Goal: Information Seeking & Learning: Learn about a topic

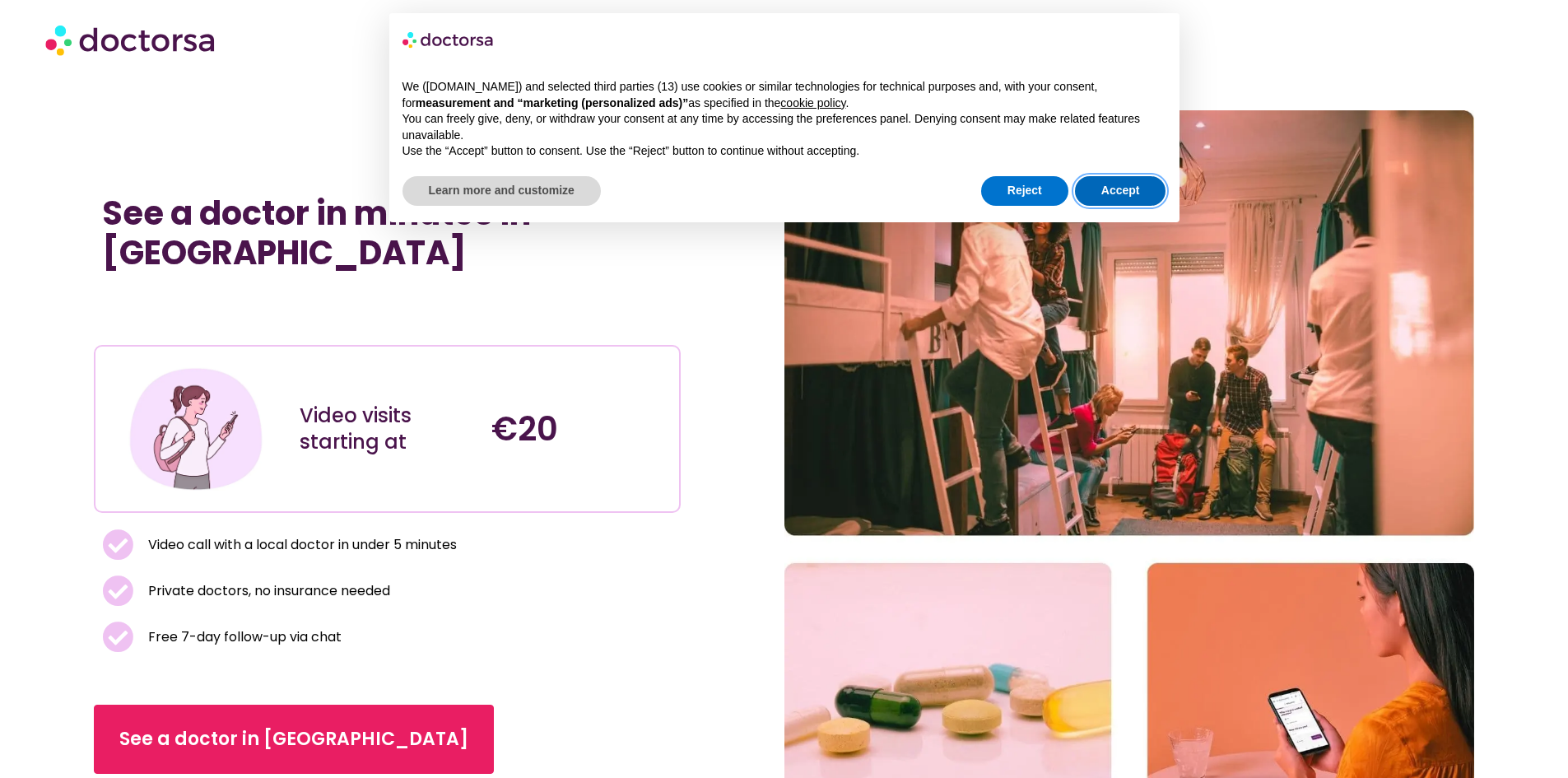
click at [1124, 183] on button "Accept" at bounding box center [1120, 191] width 91 height 30
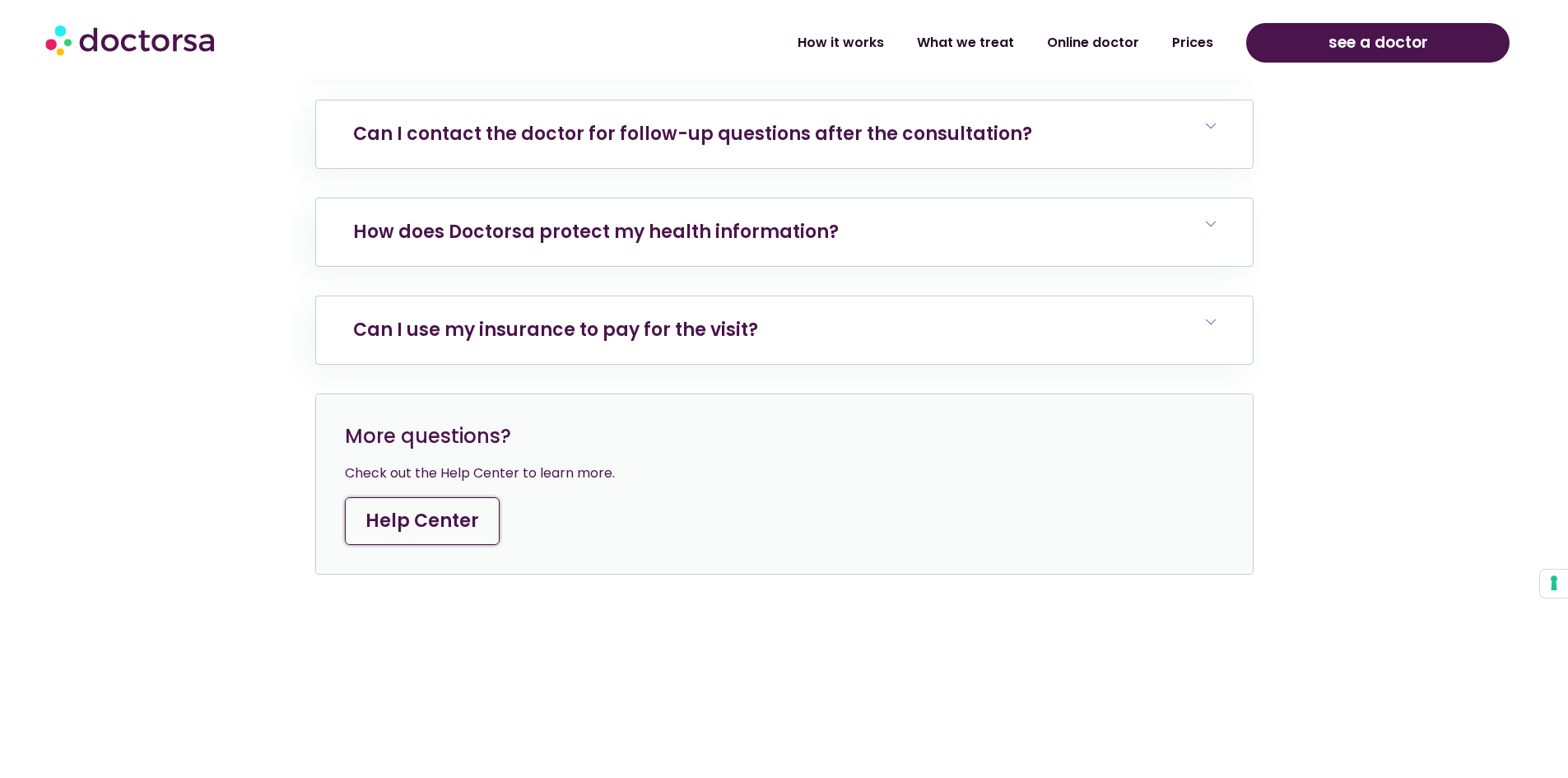
scroll to position [3868, 0]
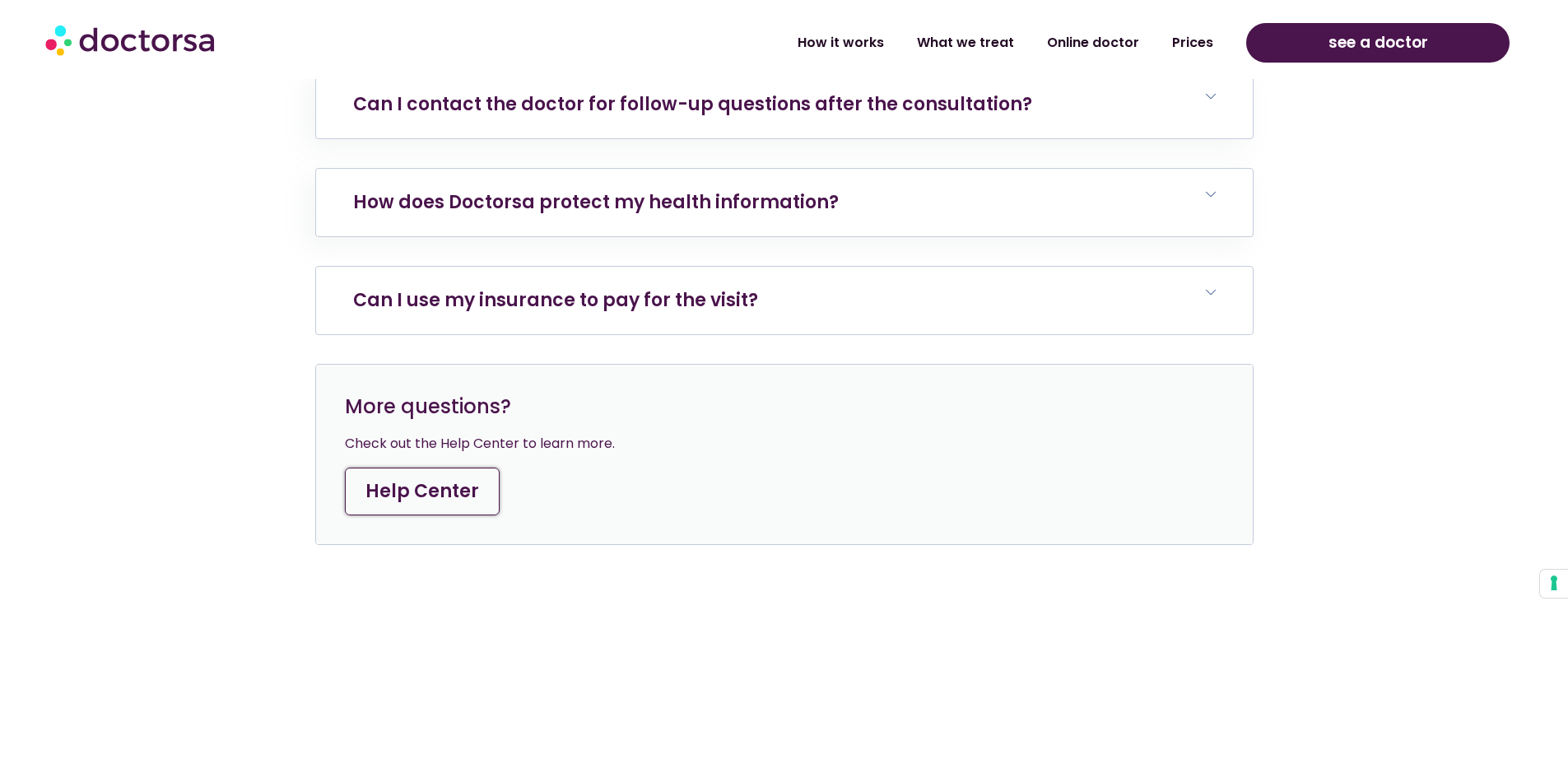
click at [452, 267] on h6 "Can I use my insurance to pay for the visit?" at bounding box center [784, 300] width 936 height 68
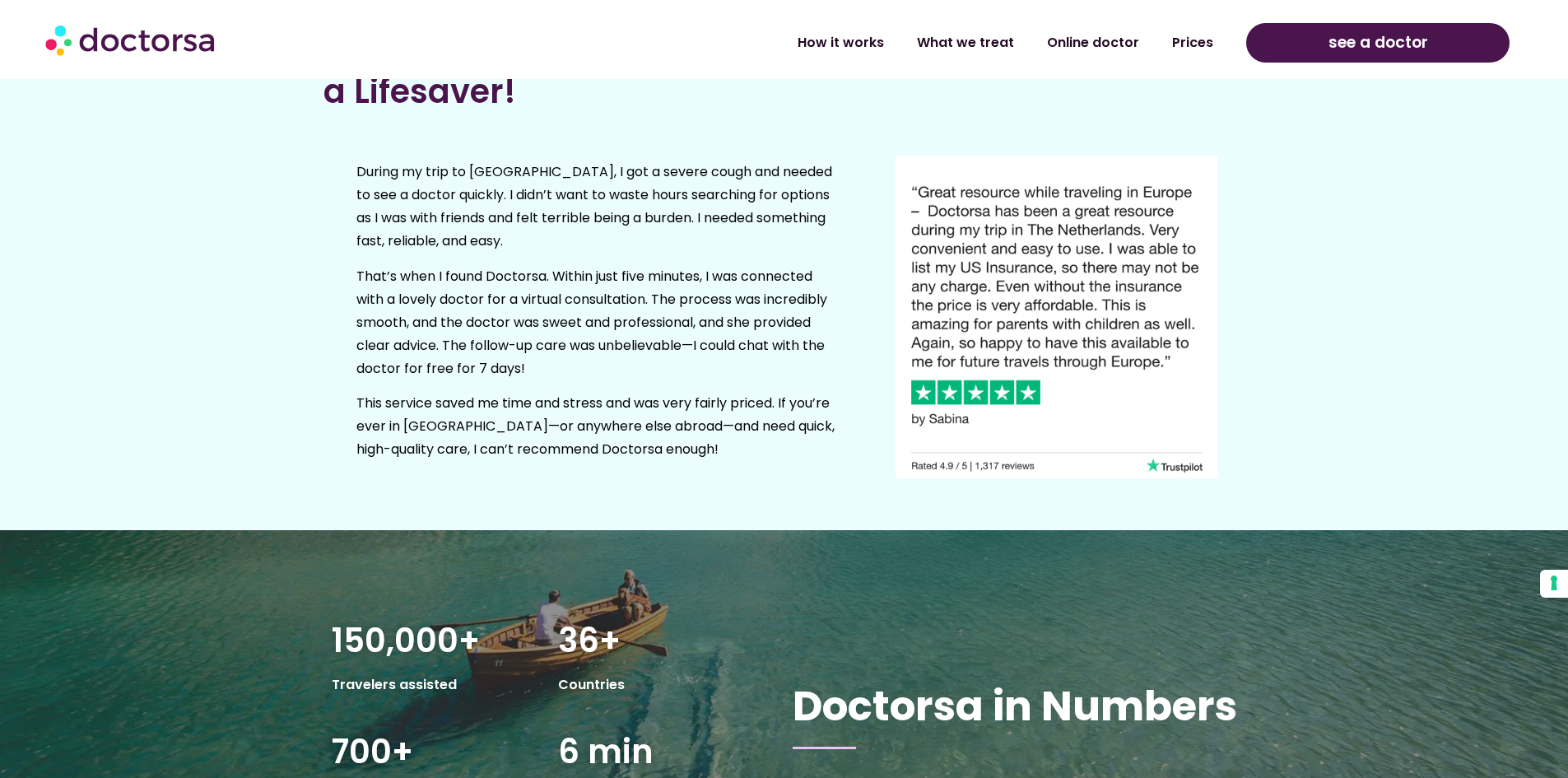
scroll to position [2058, 0]
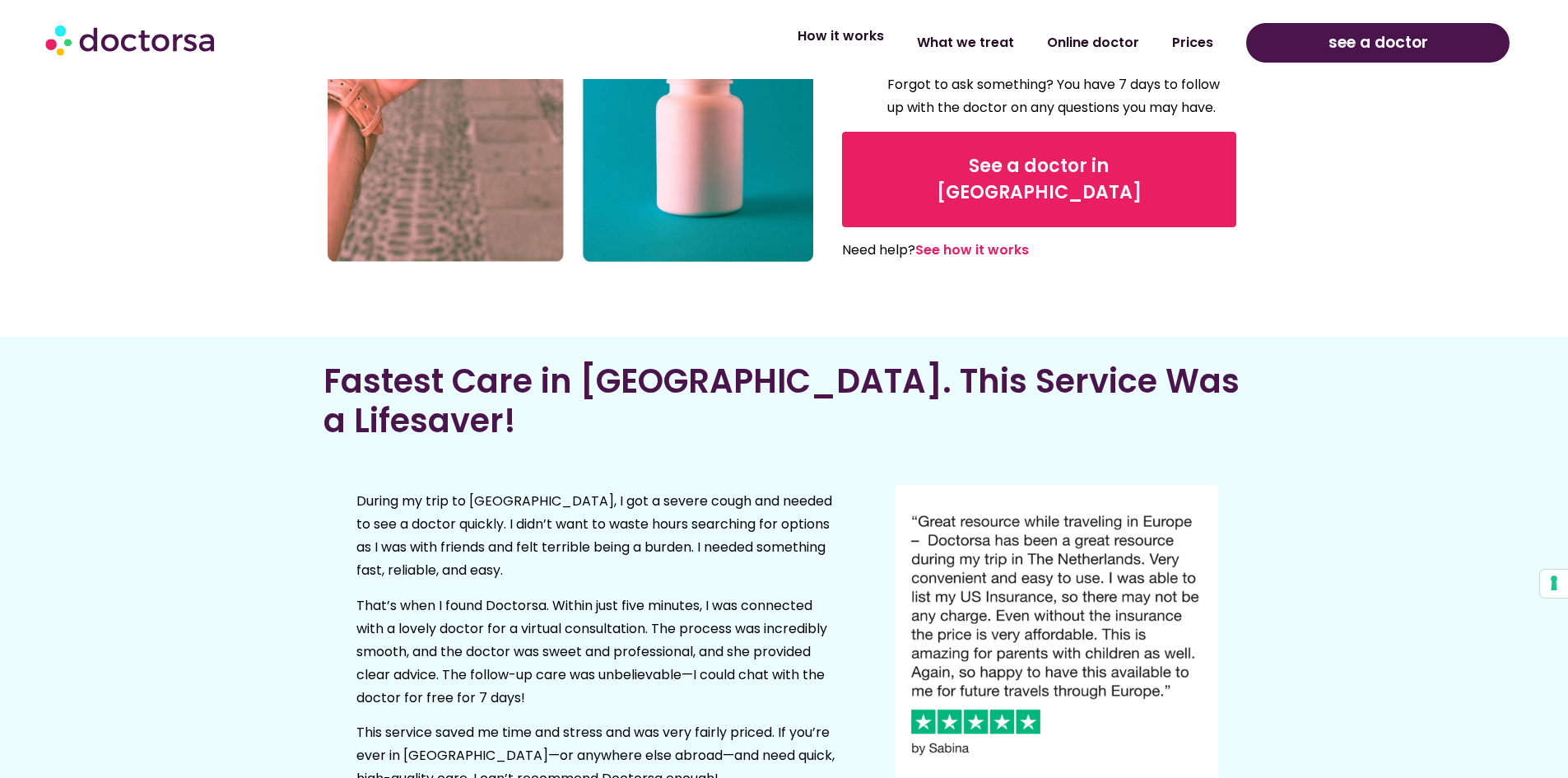
click at [850, 41] on link "How it works" at bounding box center [840, 36] width 119 height 37
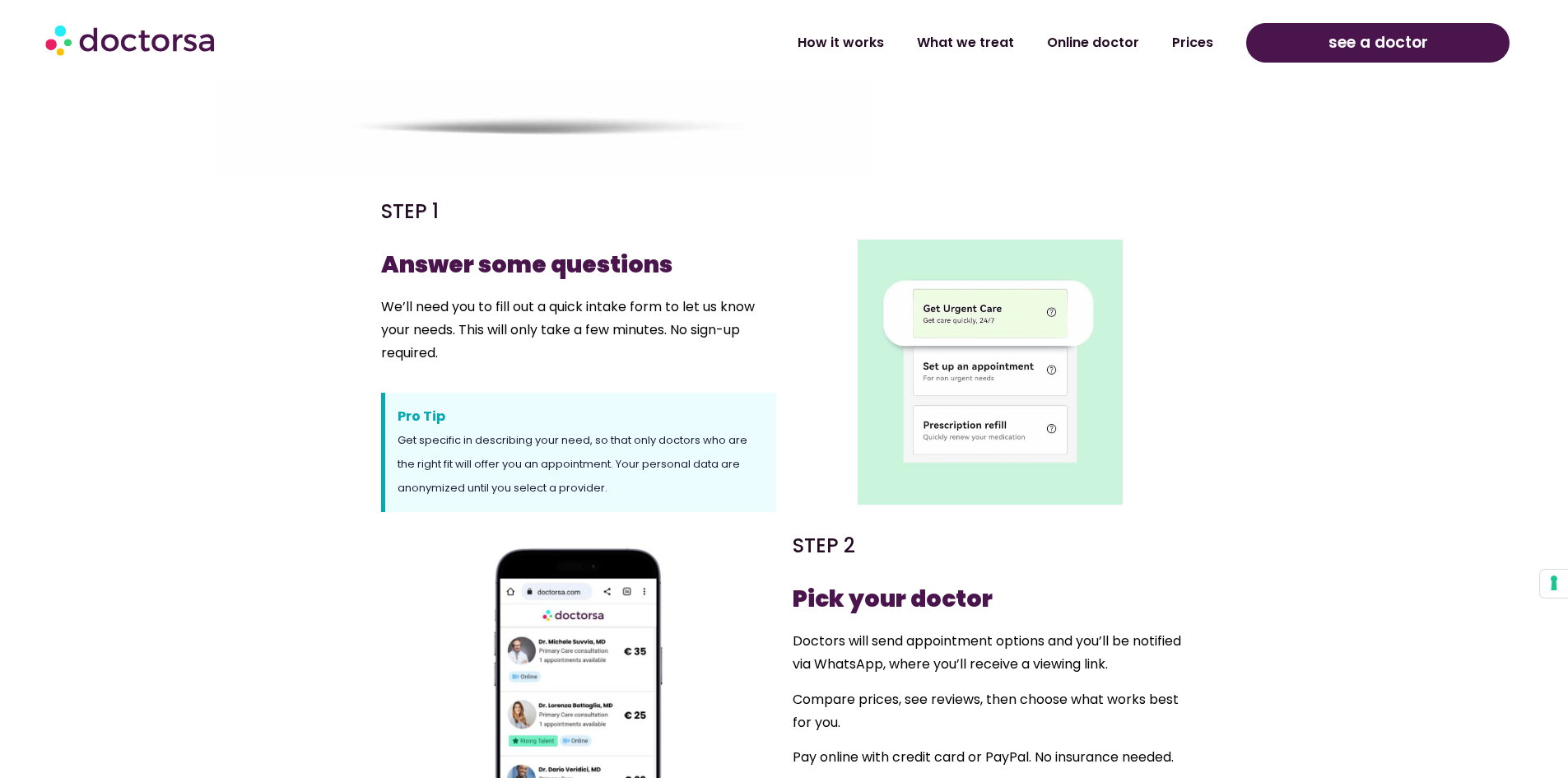
scroll to position [659, 0]
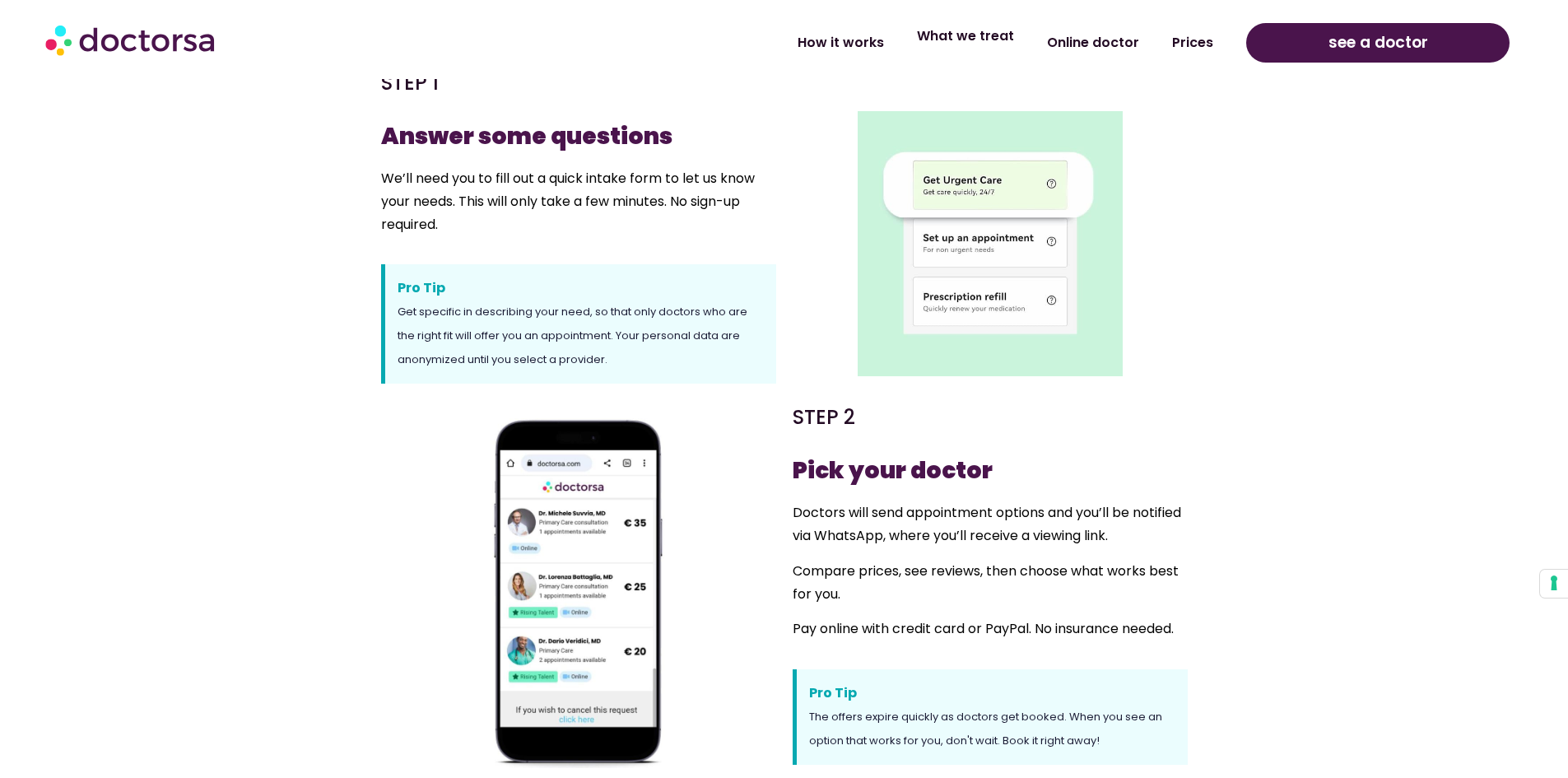
click at [997, 42] on link "What we treat" at bounding box center [966, 36] width 130 height 37
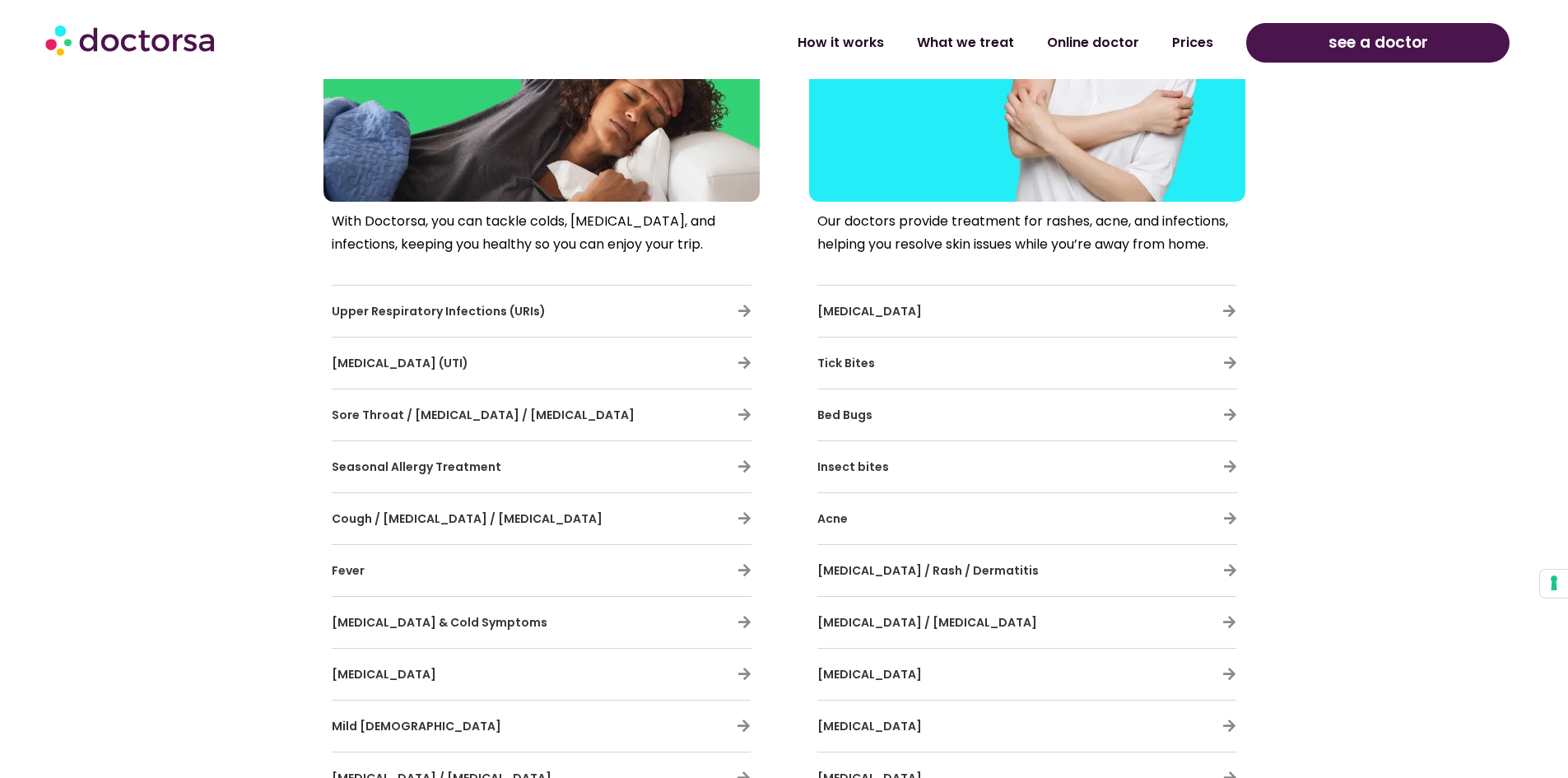
scroll to position [987, 0]
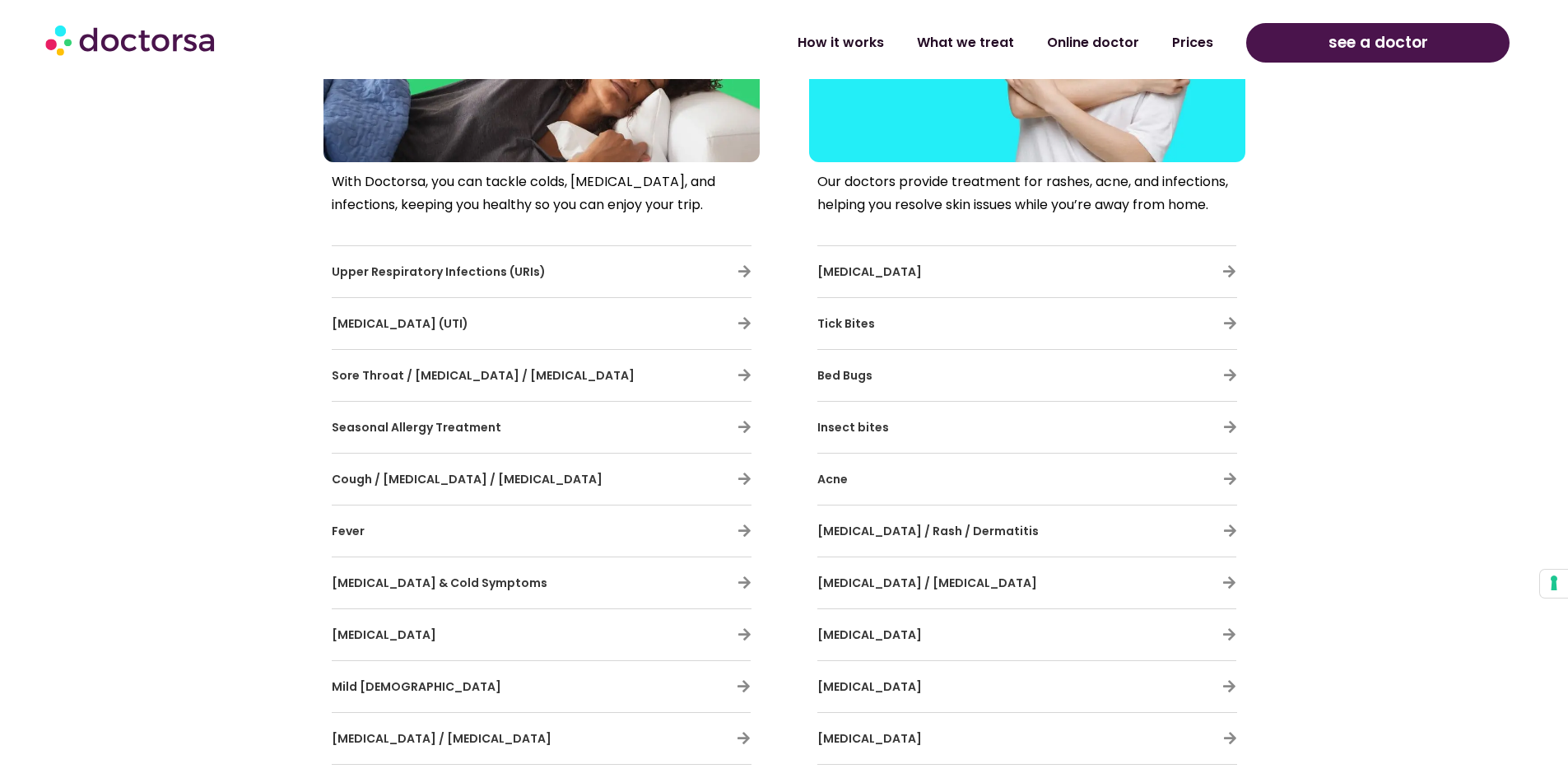
drag, startPoint x: 744, startPoint y: 270, endPoint x: 489, endPoint y: 268, distance: 255.0
drag, startPoint x: 489, startPoint y: 268, endPoint x: 477, endPoint y: 270, distance: 12.2
click at [477, 270] on span "Upper Respiratory Infections (URIs)" at bounding box center [439, 271] width 214 height 17
click at [726, 265] on div "Upper Respiratory Infections (URIs)" at bounding box center [541, 271] width 420 height 34
click at [744, 270] on icon at bounding box center [745, 271] width 14 height 14
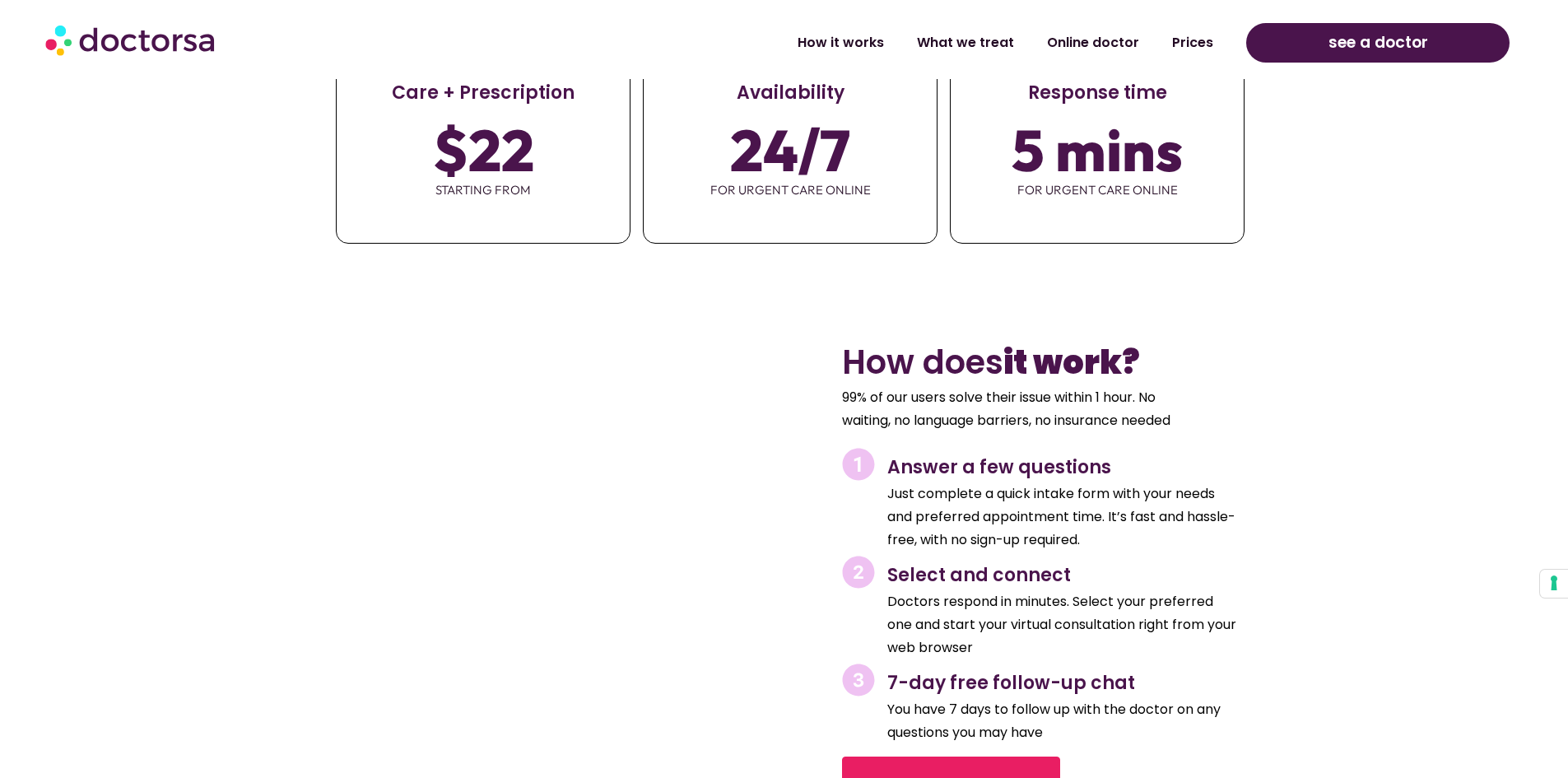
scroll to position [6338, 0]
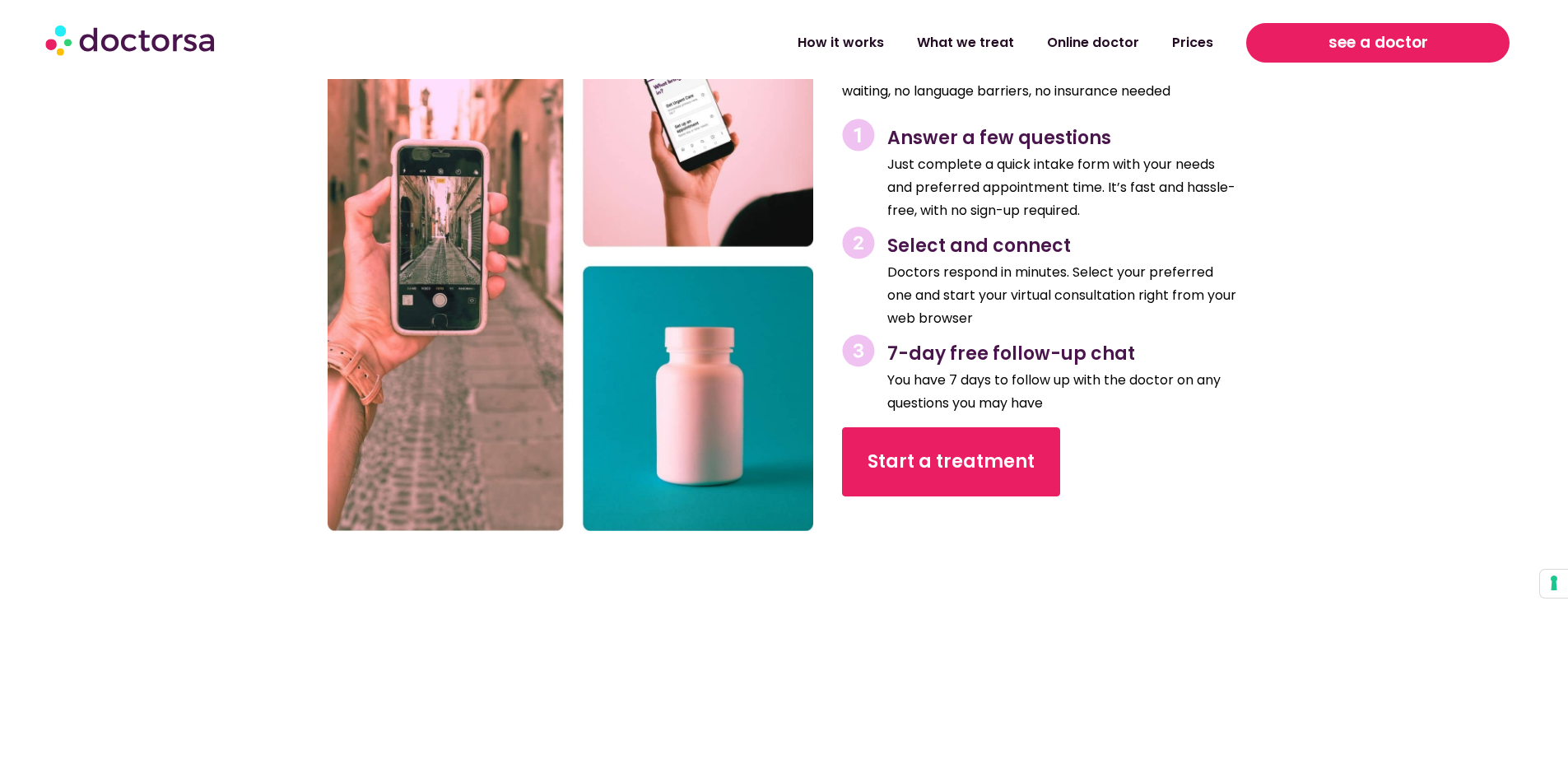
click at [1392, 42] on span "see a doctor" at bounding box center [1378, 42] width 99 height 27
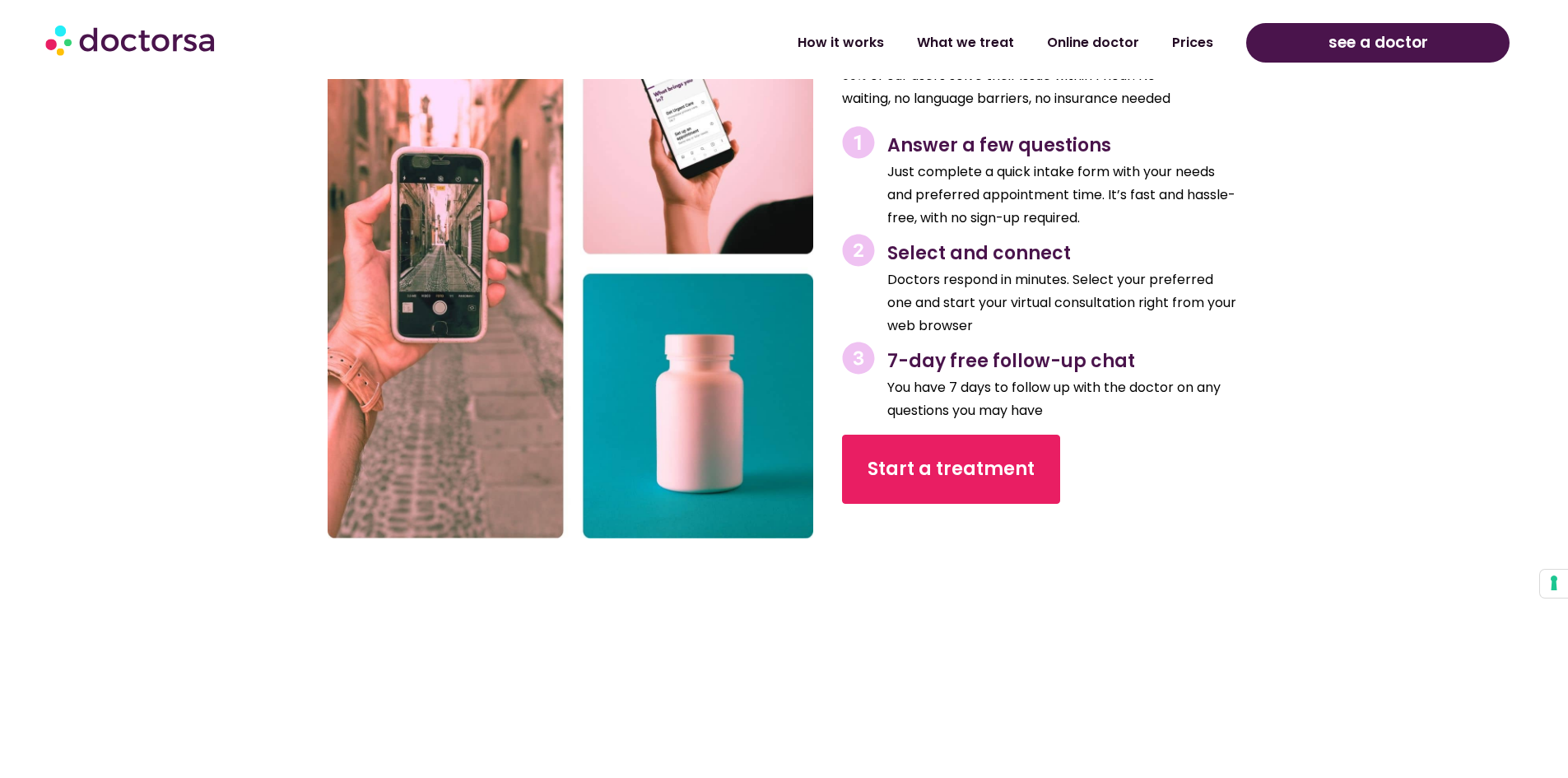
click at [210, 45] on img at bounding box center [132, 39] width 173 height 49
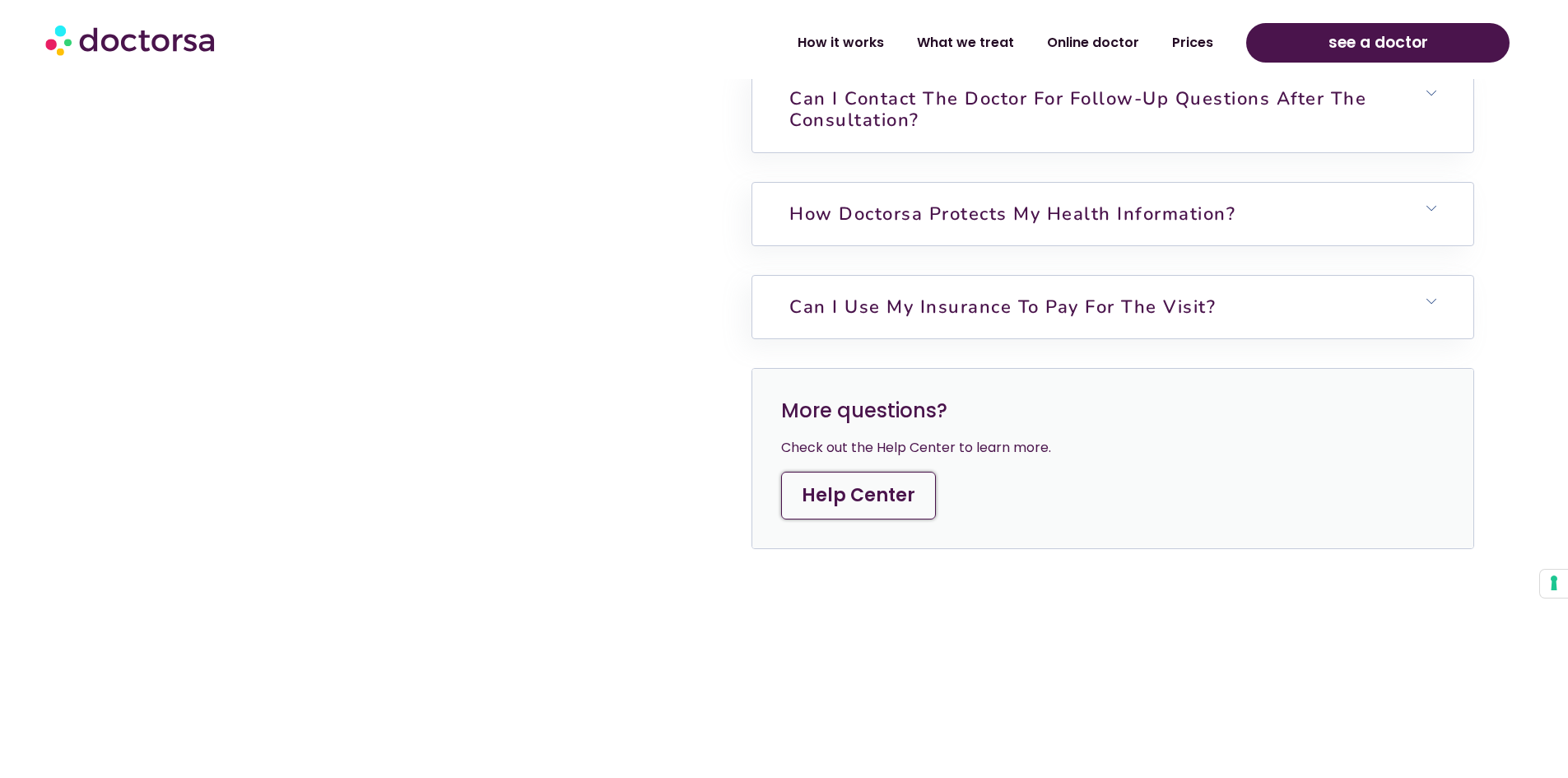
scroll to position [4938, 0]
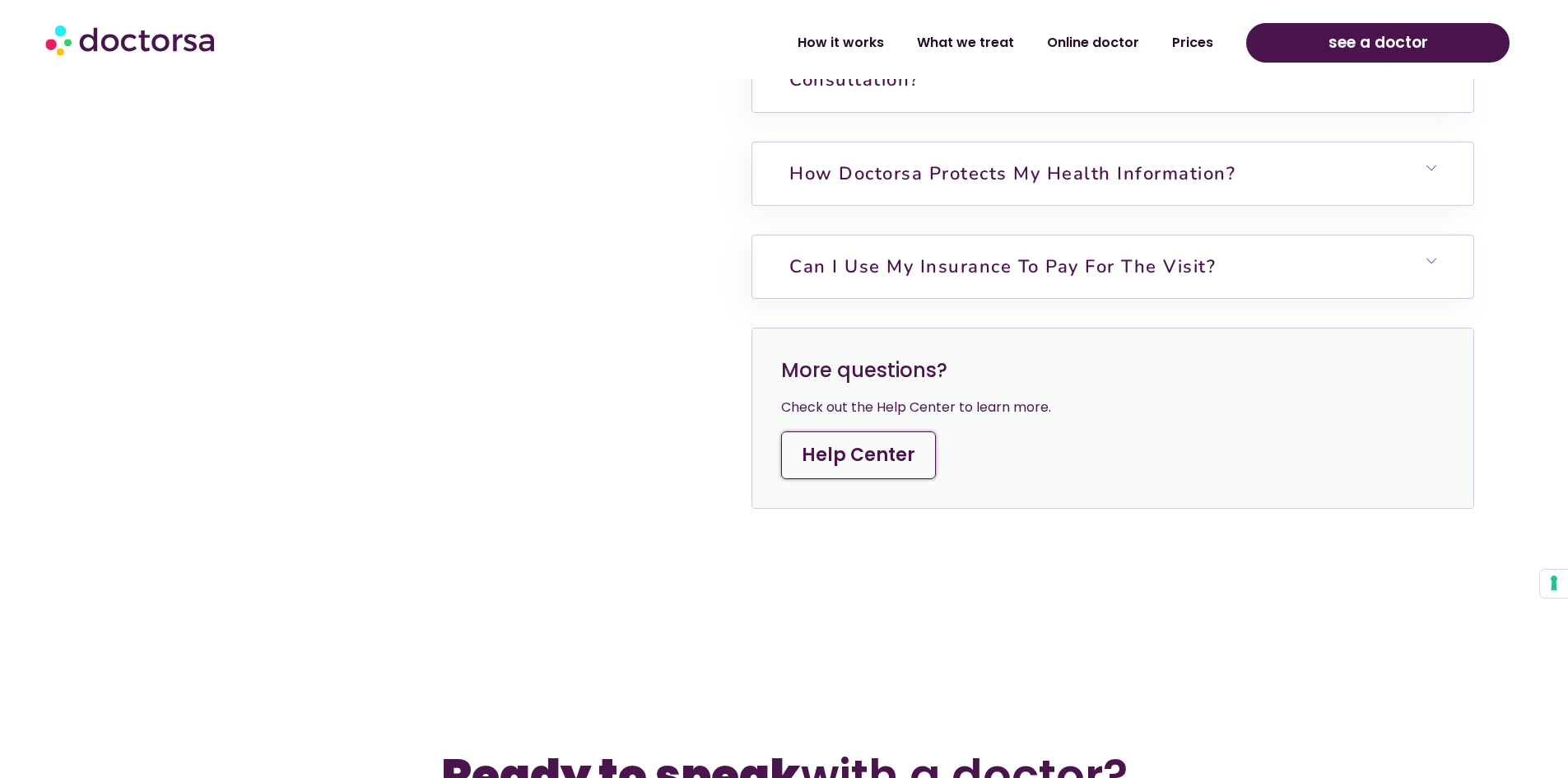
click at [867, 459] on link "Help Center" at bounding box center [858, 455] width 154 height 48
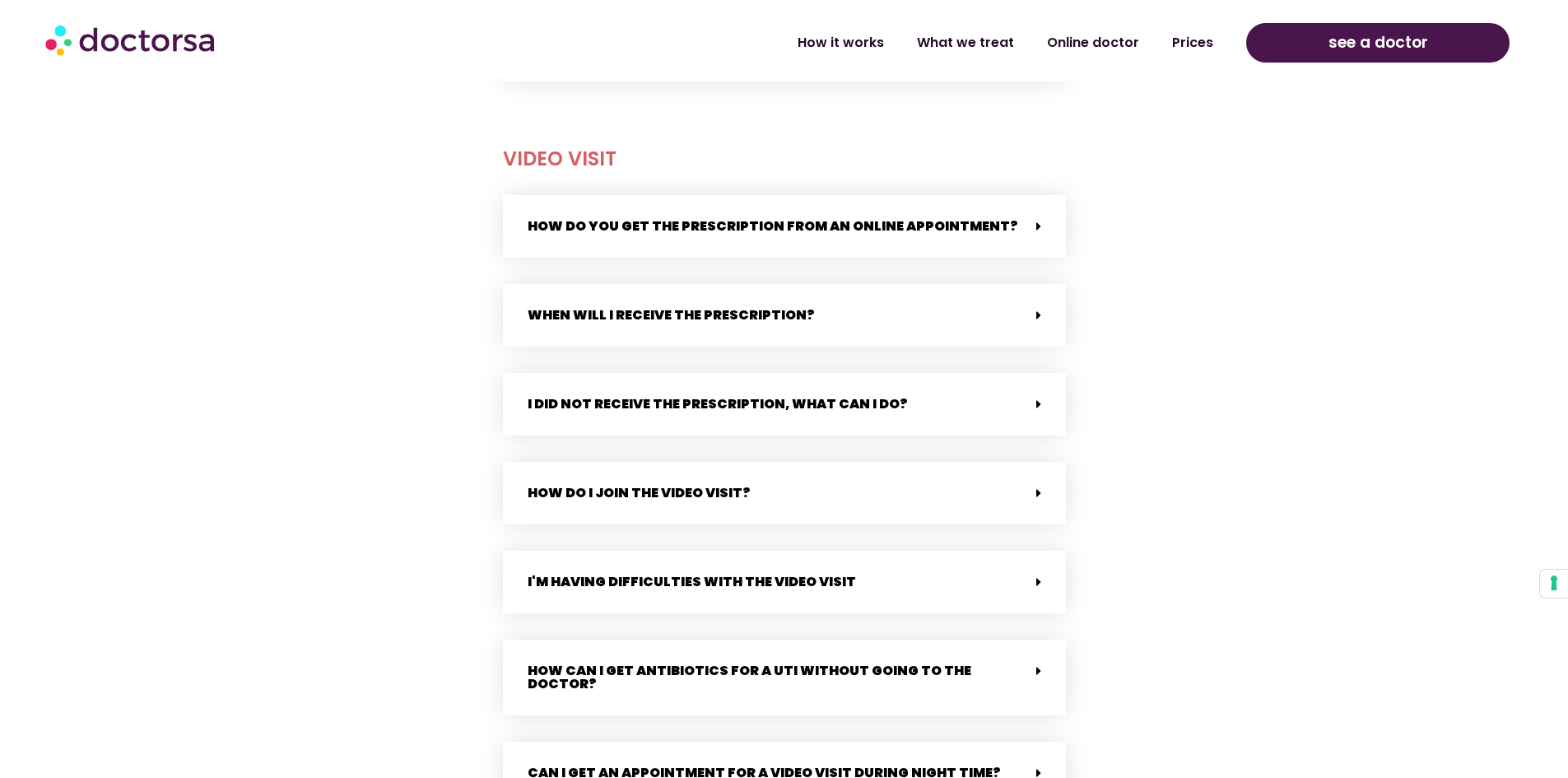
scroll to position [1317, 0]
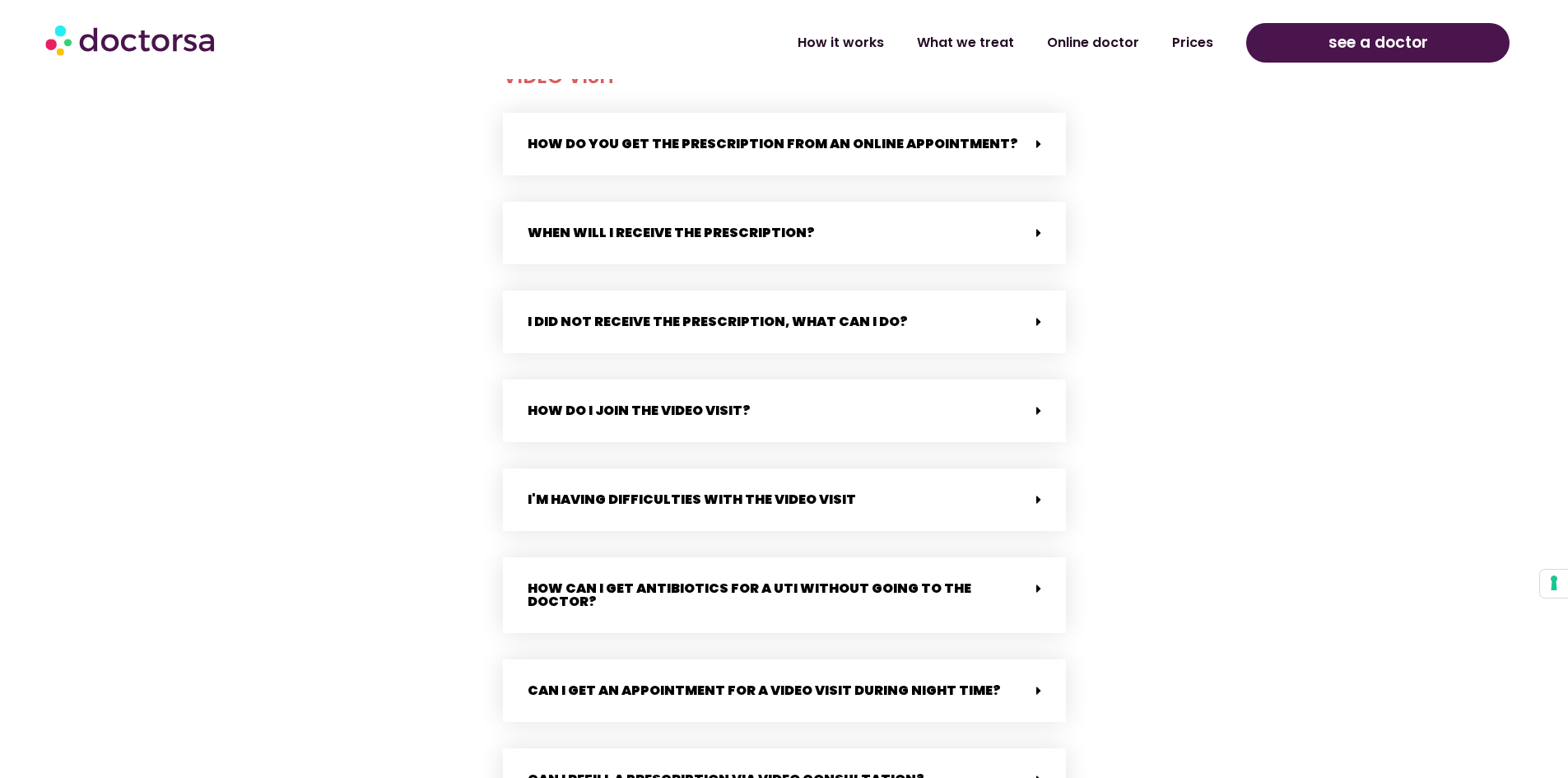
click at [951, 153] on div "How do you get the prescription from an online appointment?" at bounding box center [784, 145] width 563 height 63
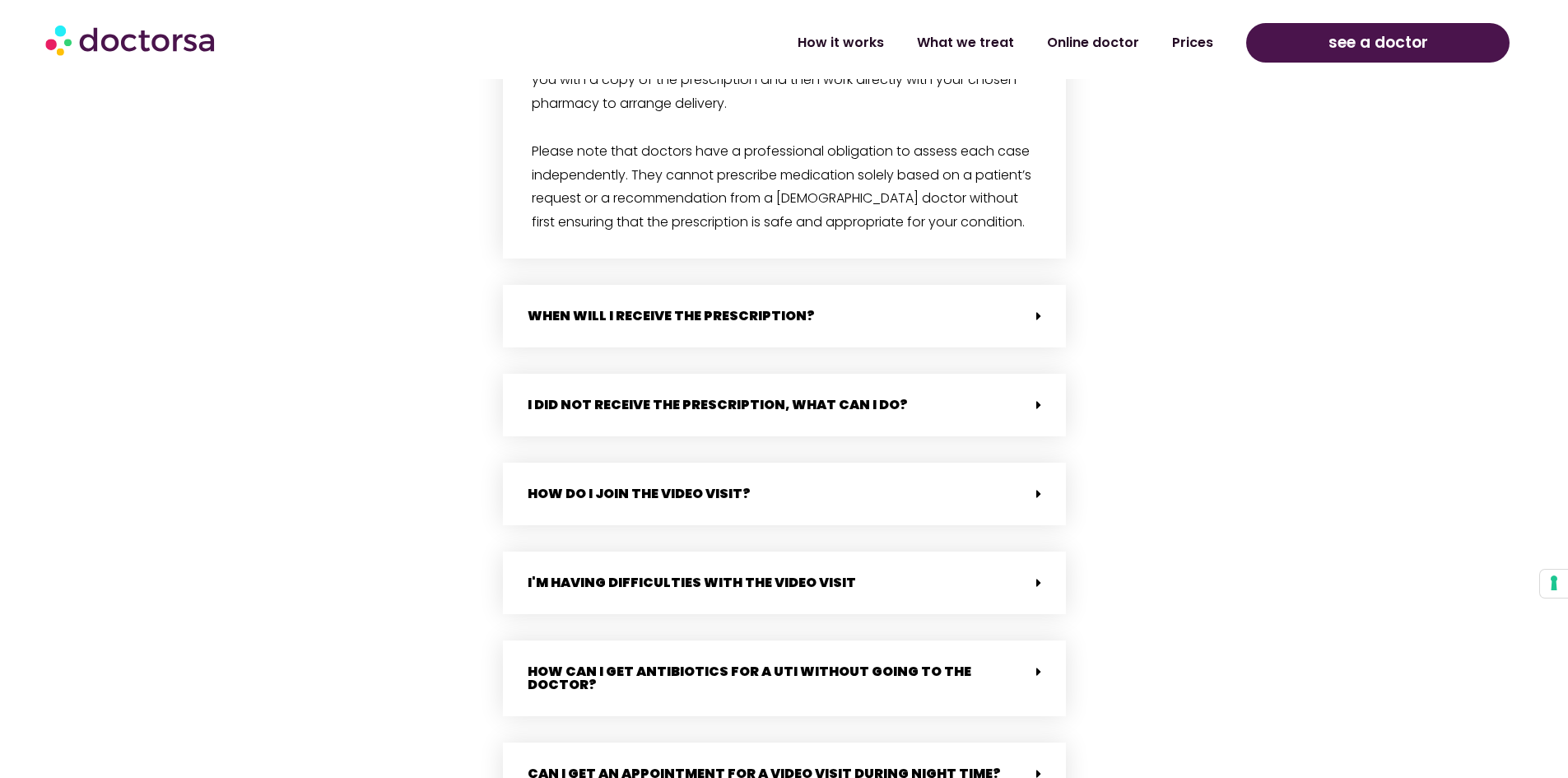
scroll to position [1564, 0]
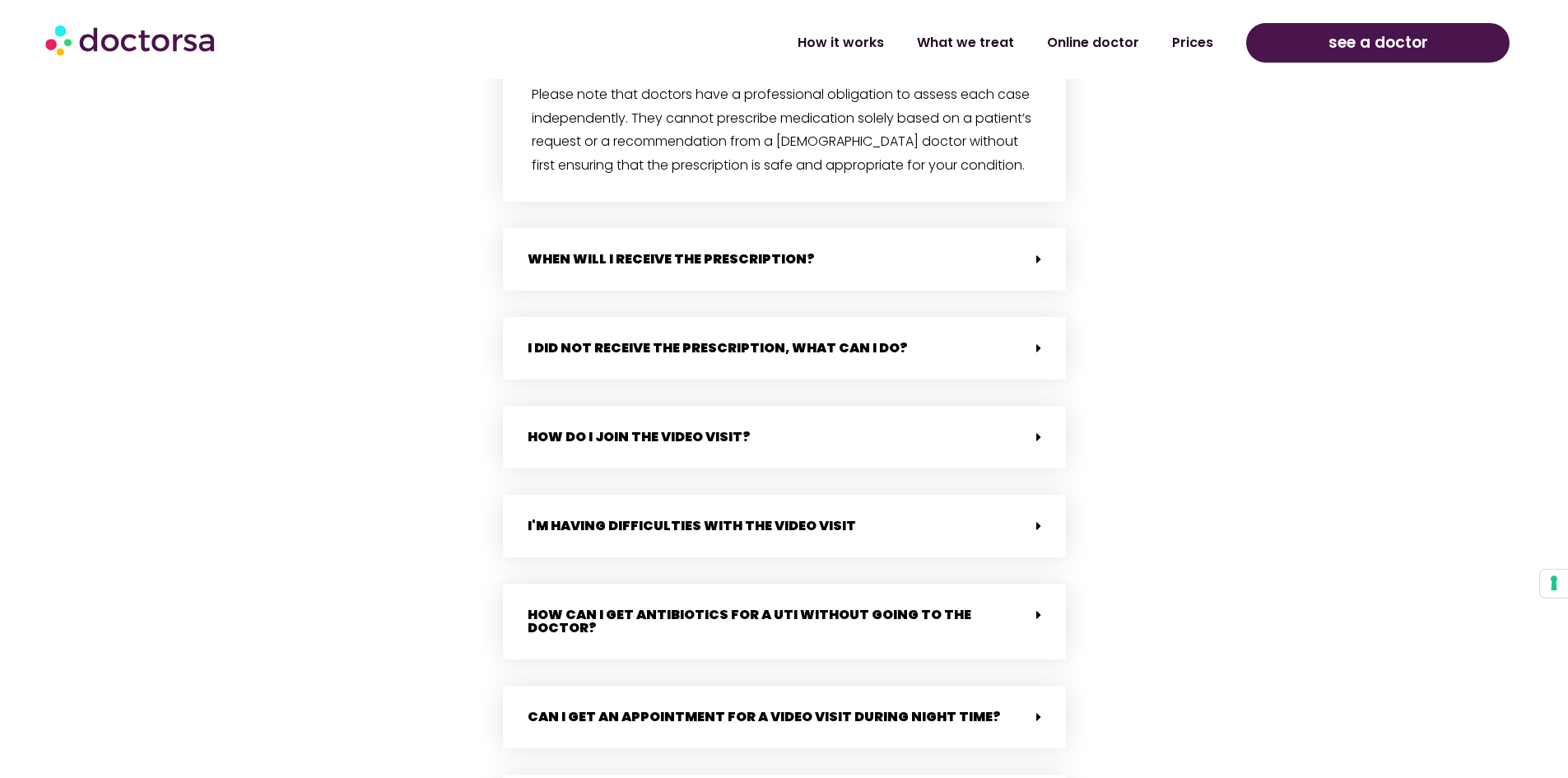
click at [789, 361] on div "I did not receive the prescription, what can i do?" at bounding box center [784, 348] width 563 height 63
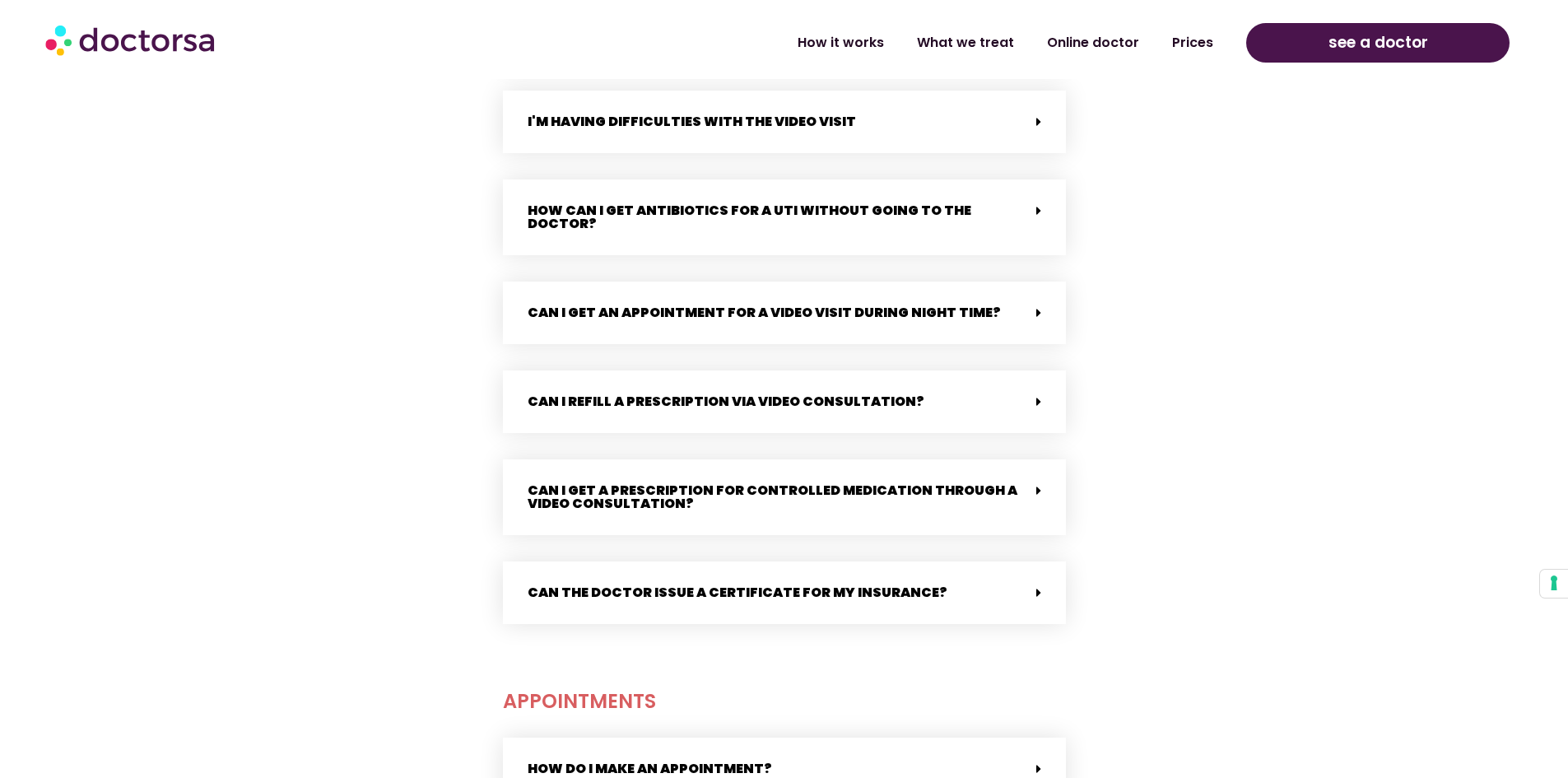
scroll to position [2470, 0]
